Goal: Information Seeking & Learning: Understand process/instructions

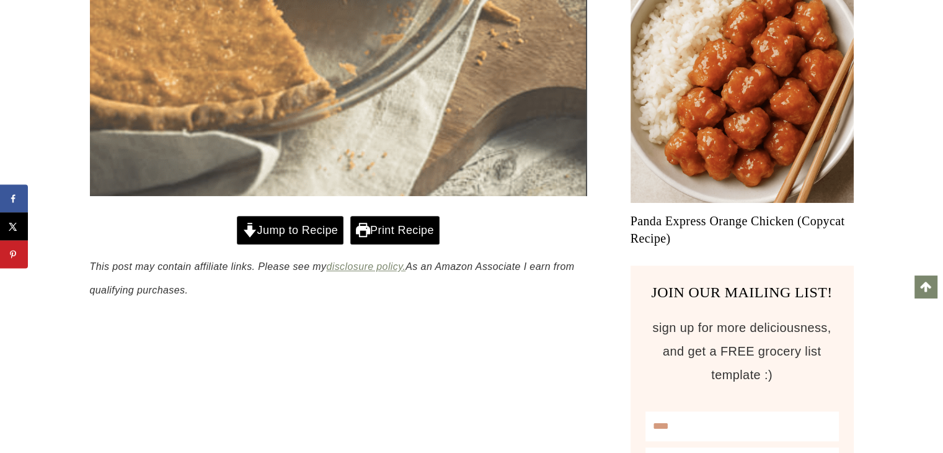
scroll to position [826, 0]
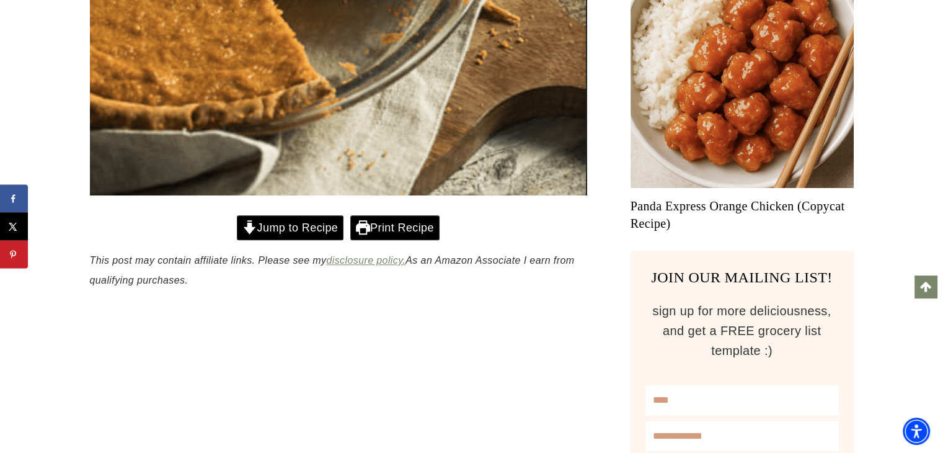
click at [296, 231] on link "Jump to Recipe" at bounding box center [290, 227] width 107 height 25
